Goal: Navigation & Orientation: Find specific page/section

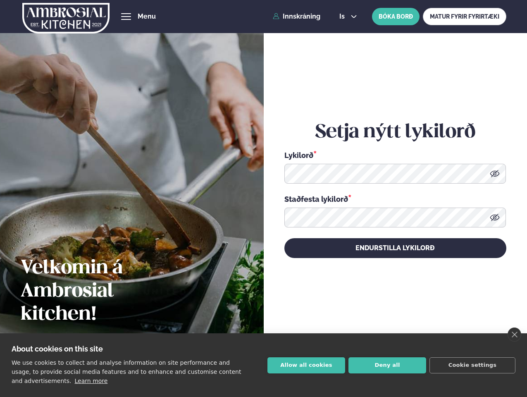
click at [514, 334] on link "close" at bounding box center [514, 334] width 14 height 14
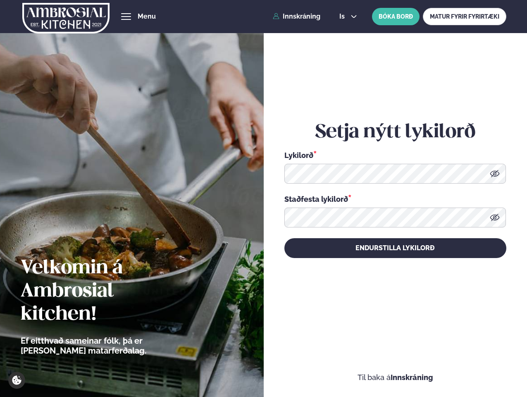
click at [306, 365] on div "Setja nýtt lykilorð Lykilorð * Staðfesta lykilorð * Endurstilla lykilorð" at bounding box center [395, 189] width 222 height 353
click at [387, 365] on div "Setja nýtt lykilorð Lykilorð * Staðfesta lykilorð * Endurstilla lykilorð" at bounding box center [395, 189] width 222 height 353
click at [472, 365] on div "Setja nýtt lykilorð Lykilorð * Staðfesta lykilorð * Endurstilla lykilorð" at bounding box center [395, 189] width 222 height 353
click at [126, 17] on span "hamburger" at bounding box center [125, 16] width 7 height 7
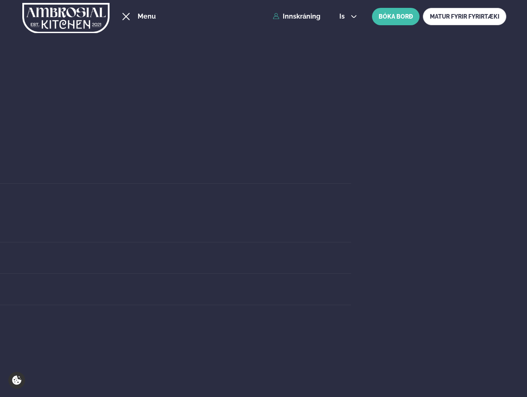
click at [347, 17] on span "is" at bounding box center [343, 16] width 8 height 7
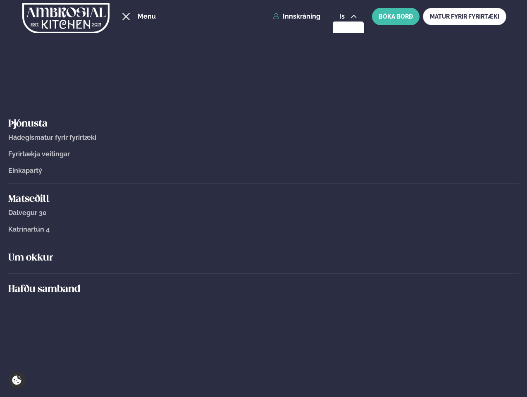
click at [495, 174] on link "Einkapartý" at bounding box center [263, 170] width 510 height 7
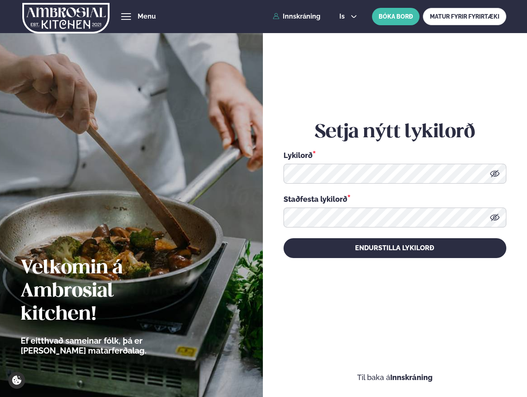
click at [495, 217] on icon at bounding box center [495, 217] width 10 height 7
